Goal: Check status: Check status

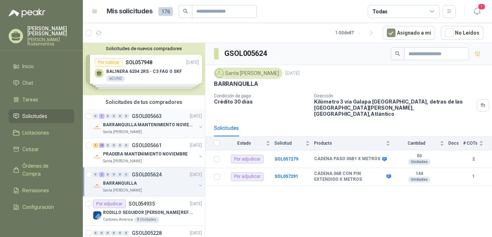
click at [156, 115] on p "GSOL005663" at bounding box center [147, 115] width 30 height 5
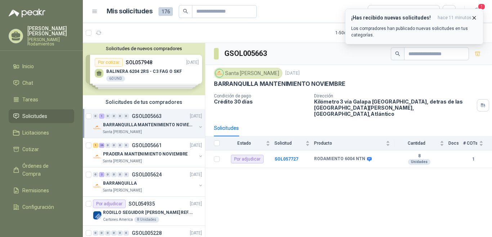
click at [475, 18] on icon "button" at bounding box center [474, 17] width 3 height 3
